Goal: Transaction & Acquisition: Purchase product/service

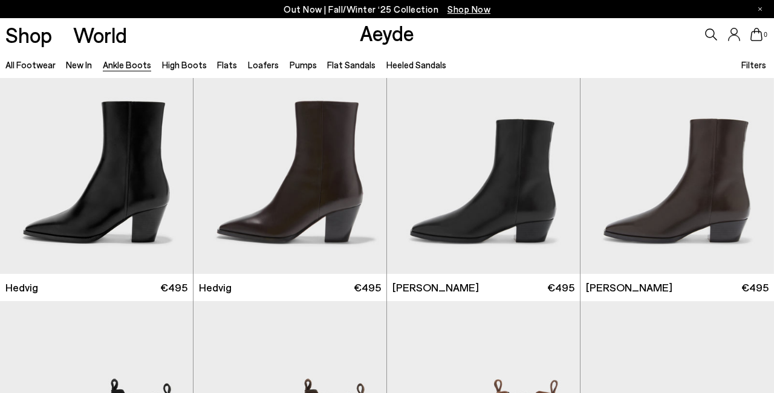
scroll to position [574, 0]
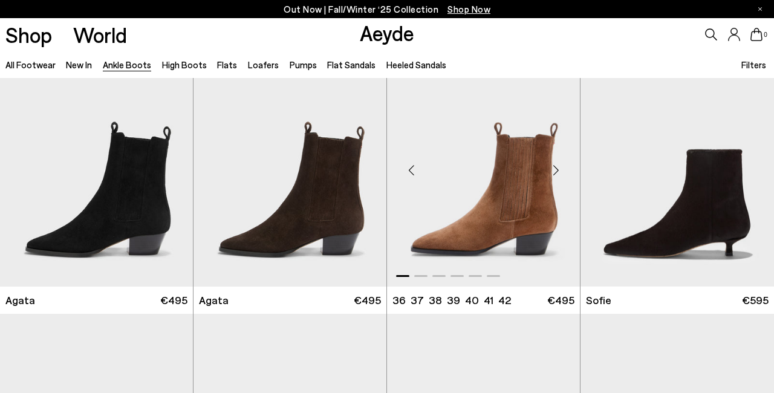
click at [551, 207] on img "1 / 6" at bounding box center [483, 165] width 193 height 242
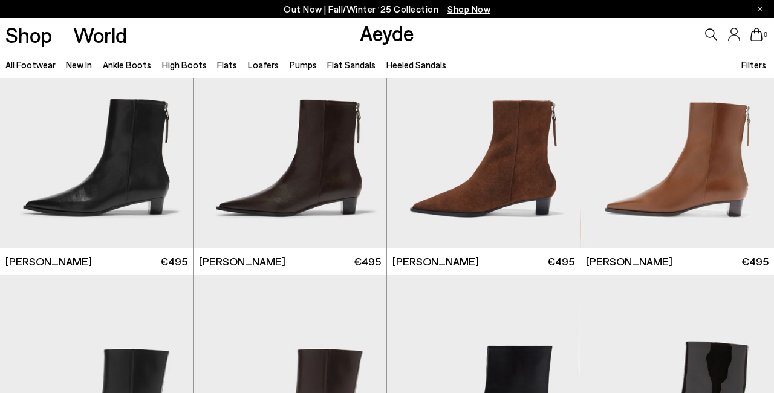
scroll to position [1711, 0]
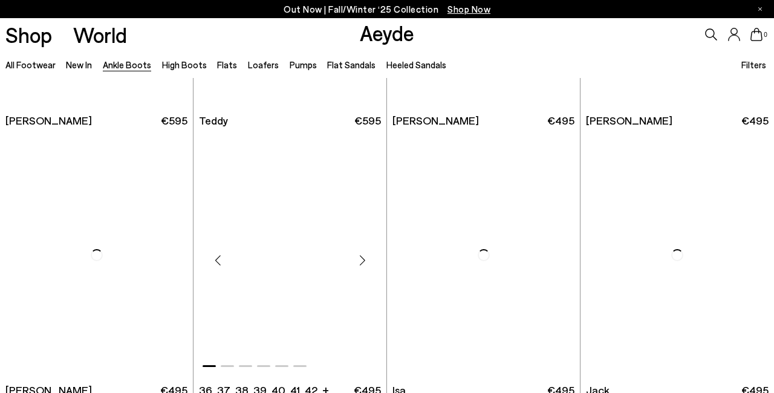
scroll to position [3797, 0]
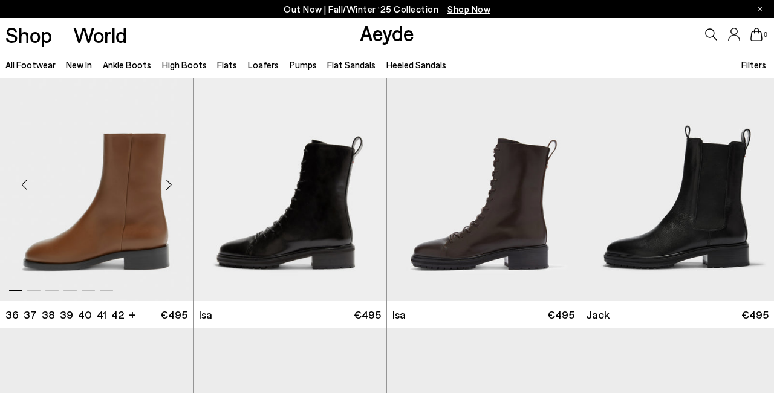
click at [167, 184] on div "Next slide" at bounding box center [169, 184] width 36 height 36
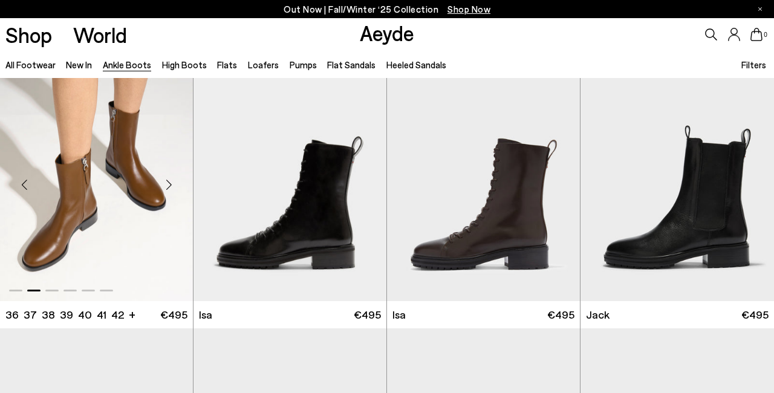
click at [167, 184] on div "Next slide" at bounding box center [169, 184] width 36 height 36
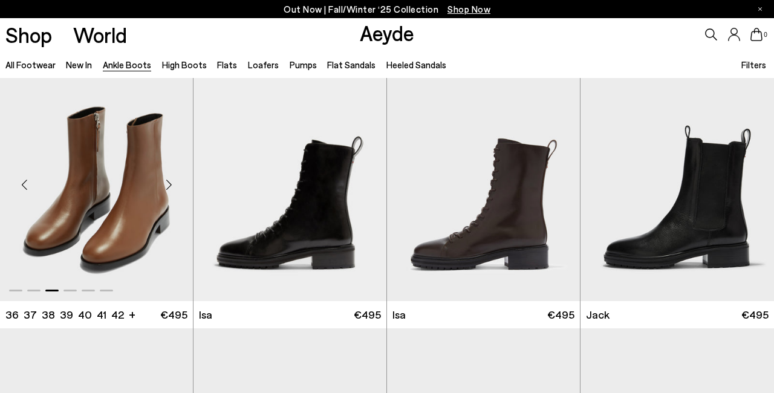
click at [167, 184] on div "Next slide" at bounding box center [169, 184] width 36 height 36
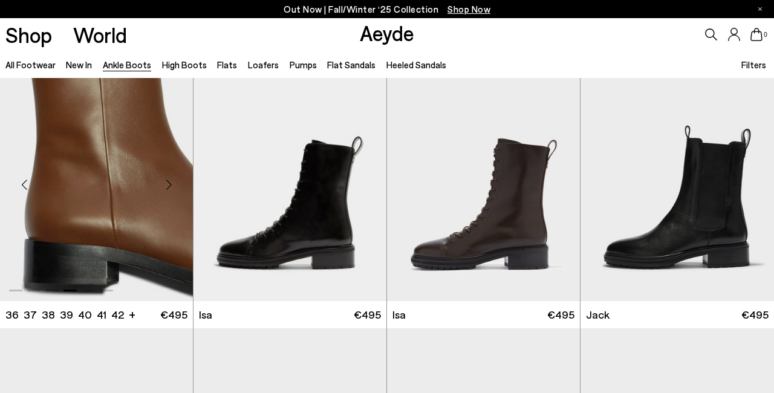
click at [167, 184] on div "Next slide" at bounding box center [169, 184] width 36 height 36
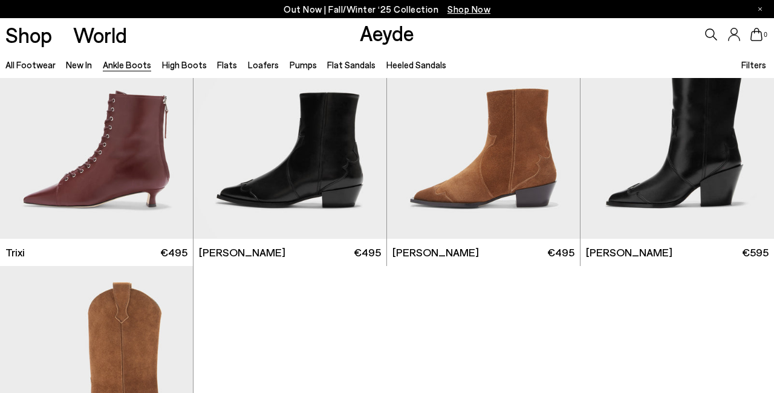
scroll to position [5452, 0]
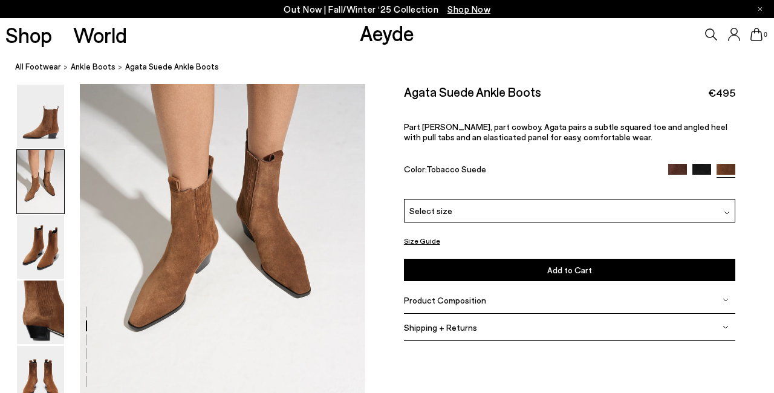
scroll to position [450, 0]
